Goal: Information Seeking & Learning: Learn about a topic

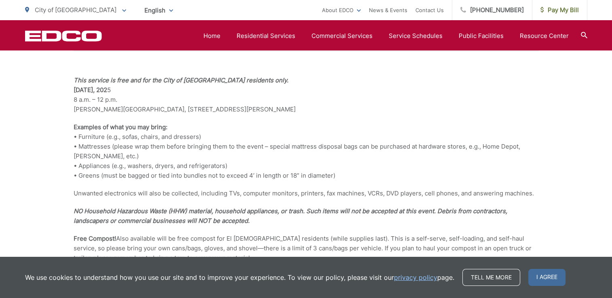
scroll to position [203, 0]
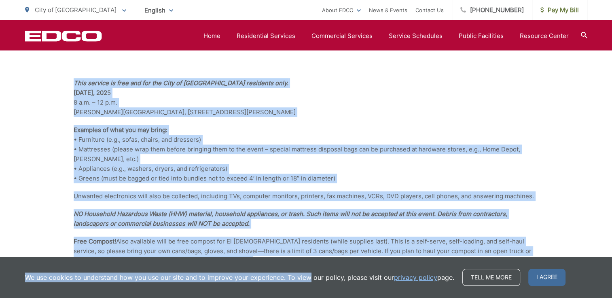
drag, startPoint x: 72, startPoint y: 80, endPoint x: 309, endPoint y: 278, distance: 308.6
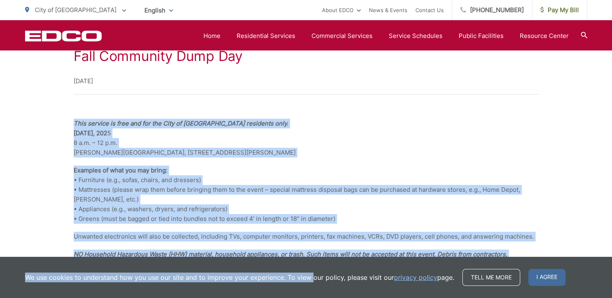
scroll to position [163, 0]
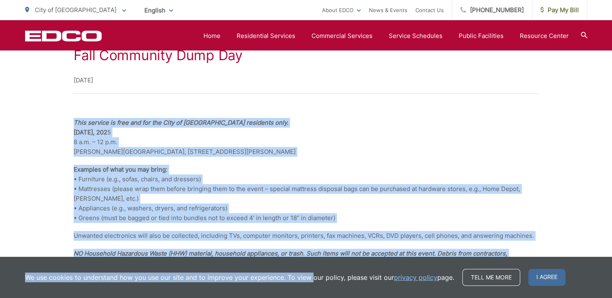
copy body "This service is free and for the City of El Cajon residents only. Saturday, Oct…"
click at [130, 171] on strong "Examples of what you may bring:" at bounding box center [121, 170] width 94 height 8
copy body "This service is free and for the City of El Cajon residents only. Saturday, Oct…"
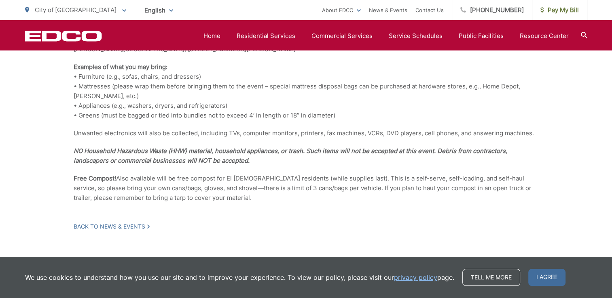
scroll to position [268, 0]
